Goal: Transaction & Acquisition: Purchase product/service

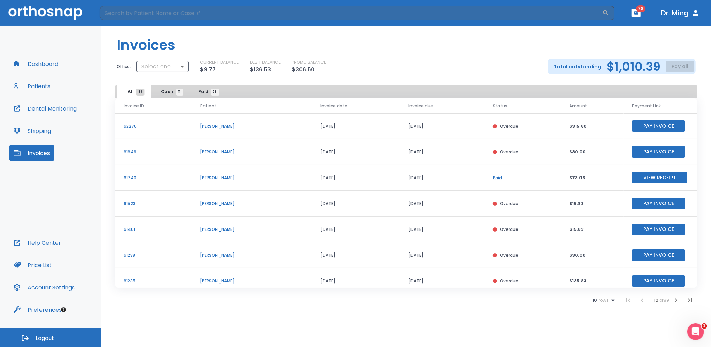
click at [30, 154] on button "Invoices" at bounding box center [31, 153] width 45 height 17
drag, startPoint x: 639, startPoint y: 145, endPoint x: 638, endPoint y: 175, distance: 29.7
click at [638, 175] on tbody "62276 [PERSON_NAME] [DATE] [DATE] Overdue $315.80 Pay Invoice 61649 [PERSON_NAM…" at bounding box center [406, 242] width 582 height 258
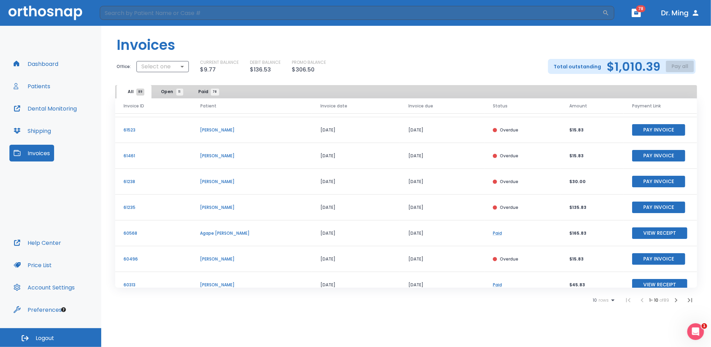
scroll to position [85, 0]
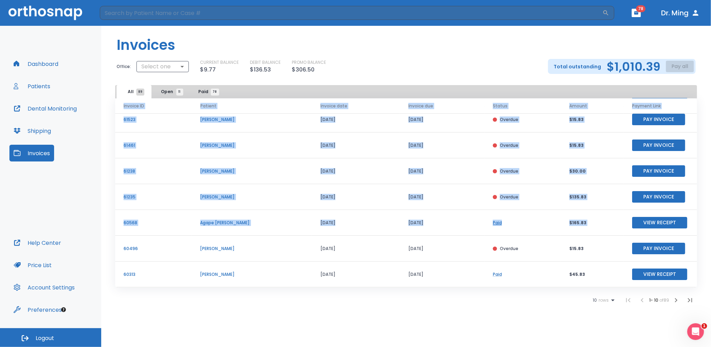
drag, startPoint x: 693, startPoint y: 211, endPoint x: 696, endPoint y: 190, distance: 20.8
click at [696, 190] on div "Invoice ID Patient Invoice date Invoice due Status Amount Payment Link 62276 [P…" at bounding box center [406, 193] width 582 height 190
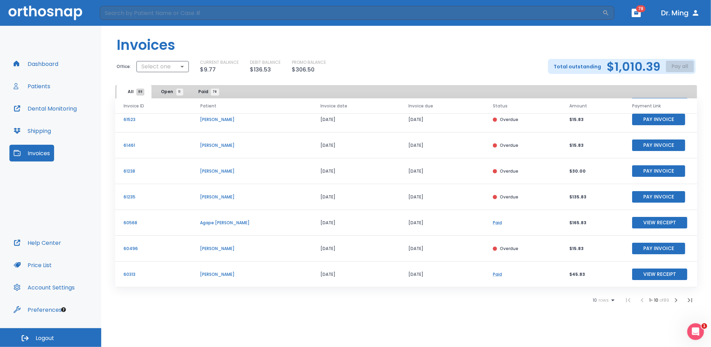
click at [593, 320] on div "Invoices Office: Select one ​ CURRENT BALANCE $9.77 DEBIT BALANCE $136.53 PROMO…" at bounding box center [406, 187] width 610 height 322
click at [675, 301] on icon "button" at bounding box center [676, 300] width 8 height 8
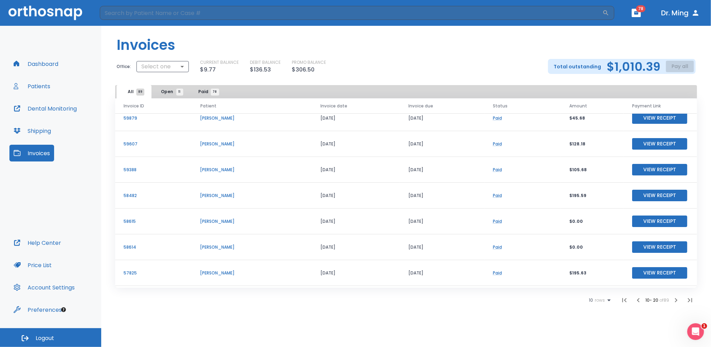
scroll to position [85, 0]
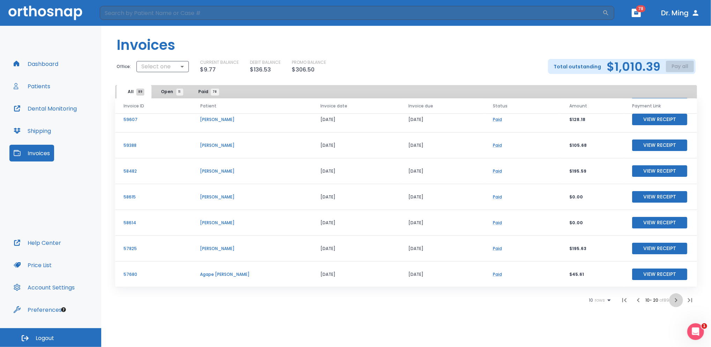
click at [675, 301] on icon "button" at bounding box center [676, 300] width 8 height 8
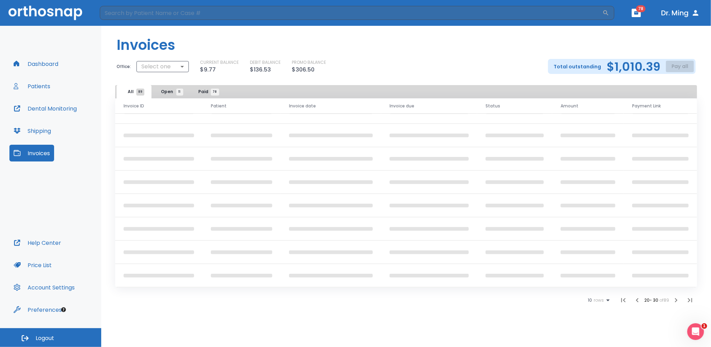
scroll to position [85, 0]
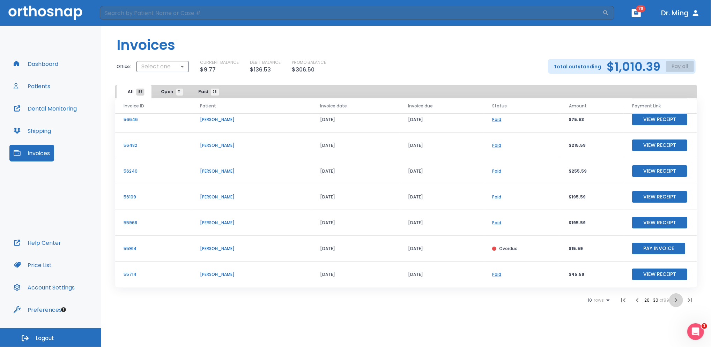
click at [675, 301] on icon "button" at bounding box center [676, 300] width 8 height 8
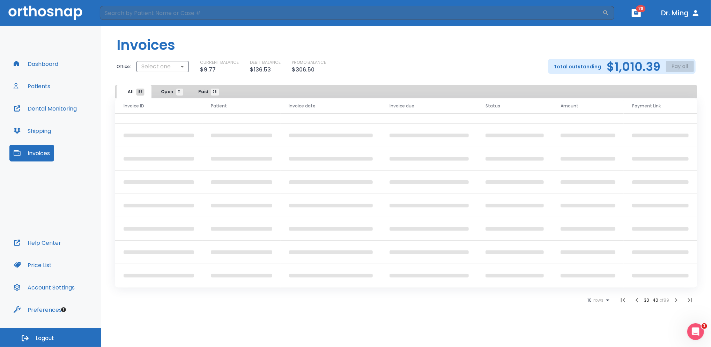
scroll to position [85, 0]
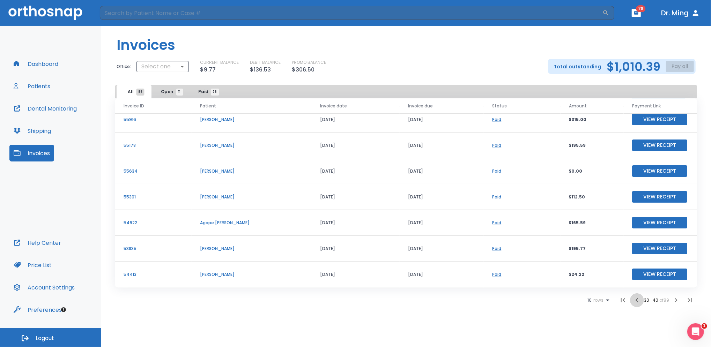
click at [635, 302] on icon "button" at bounding box center [637, 300] width 8 height 8
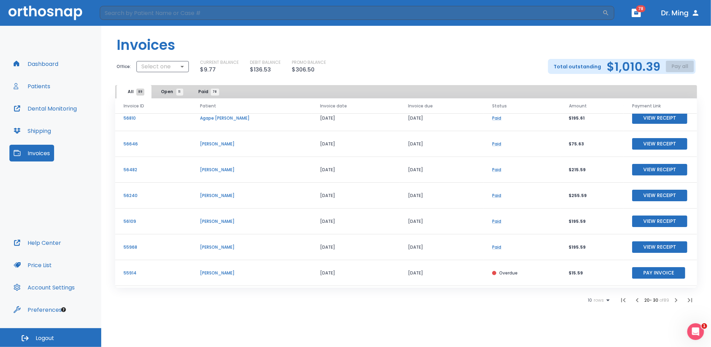
scroll to position [85, 0]
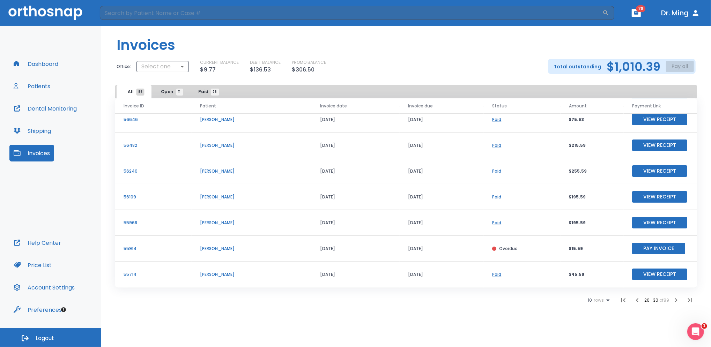
click at [634, 302] on icon "button" at bounding box center [637, 300] width 8 height 8
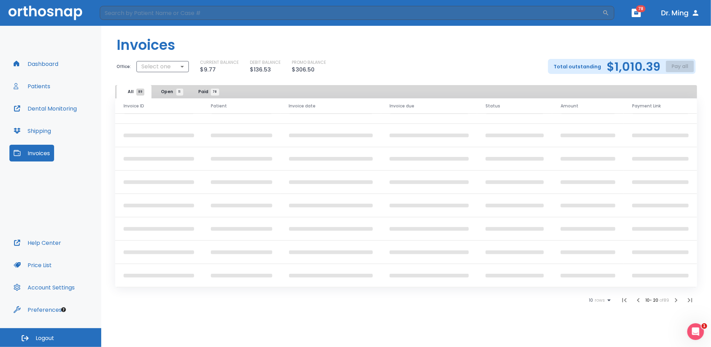
scroll to position [85, 0]
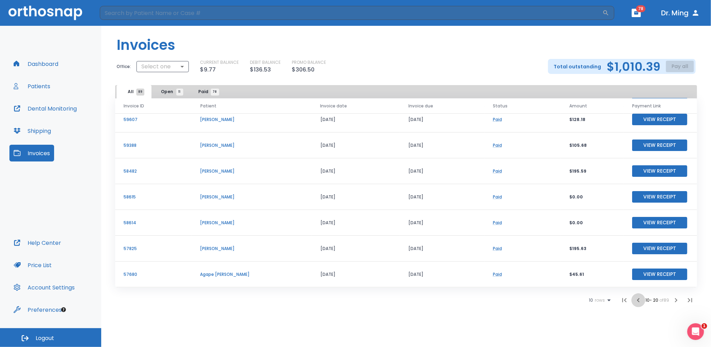
click at [635, 302] on icon "button" at bounding box center [639, 300] width 8 height 8
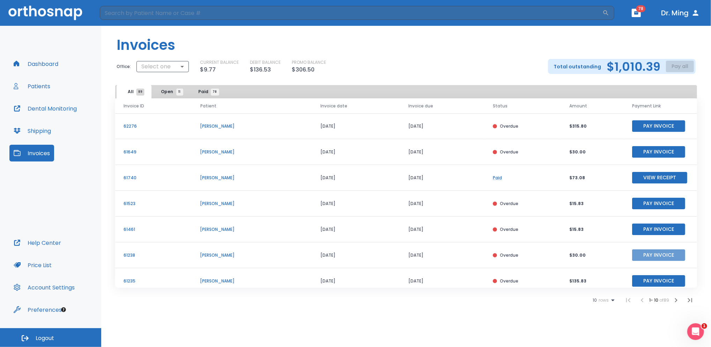
click at [653, 256] on button "Pay Invoice" at bounding box center [658, 256] width 53 height 12
click at [269, 185] on td "[PERSON_NAME]" at bounding box center [252, 178] width 120 height 26
